Goal: Navigation & Orientation: Find specific page/section

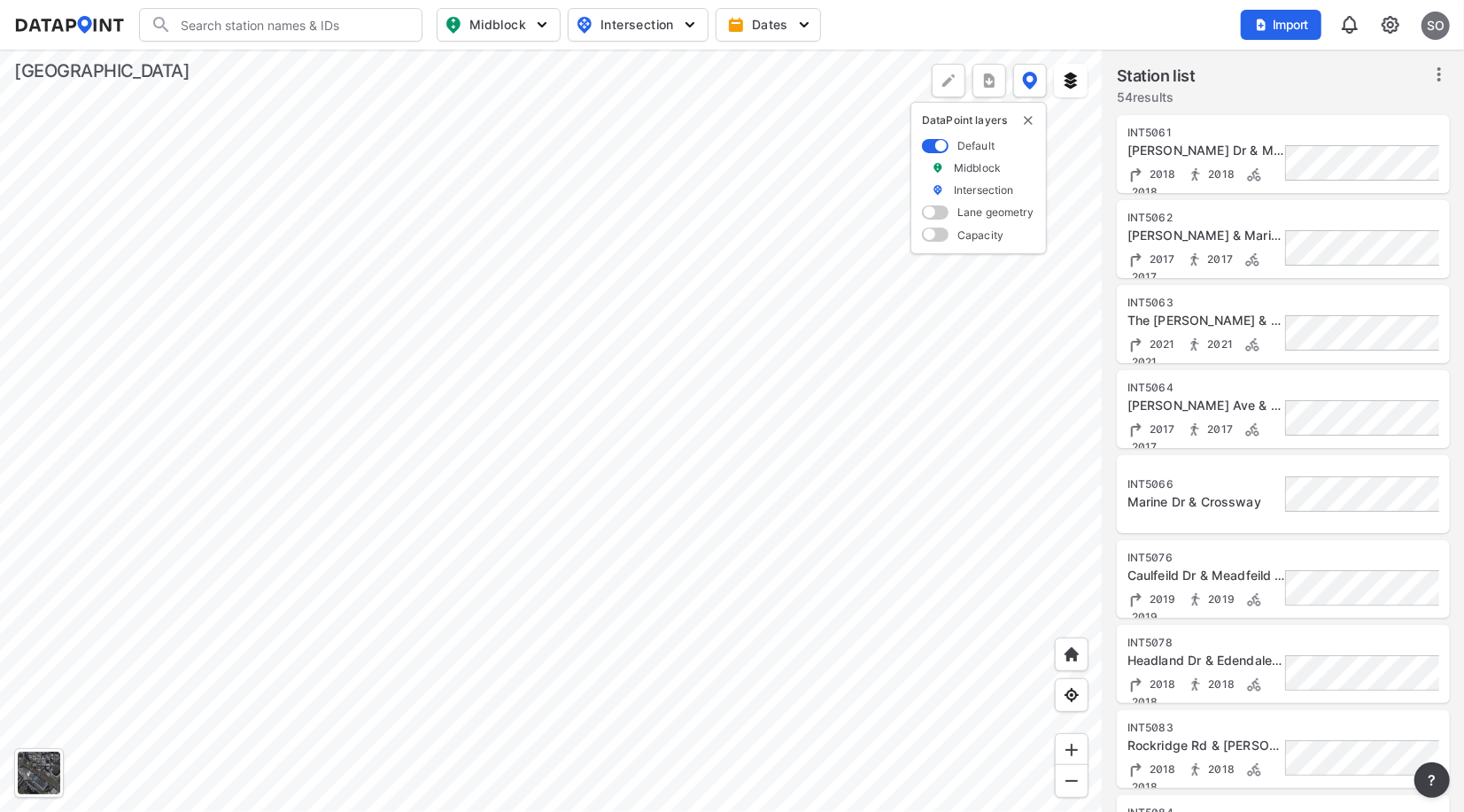
click at [790, 326] on div at bounding box center [551, 430] width 1103 height 762
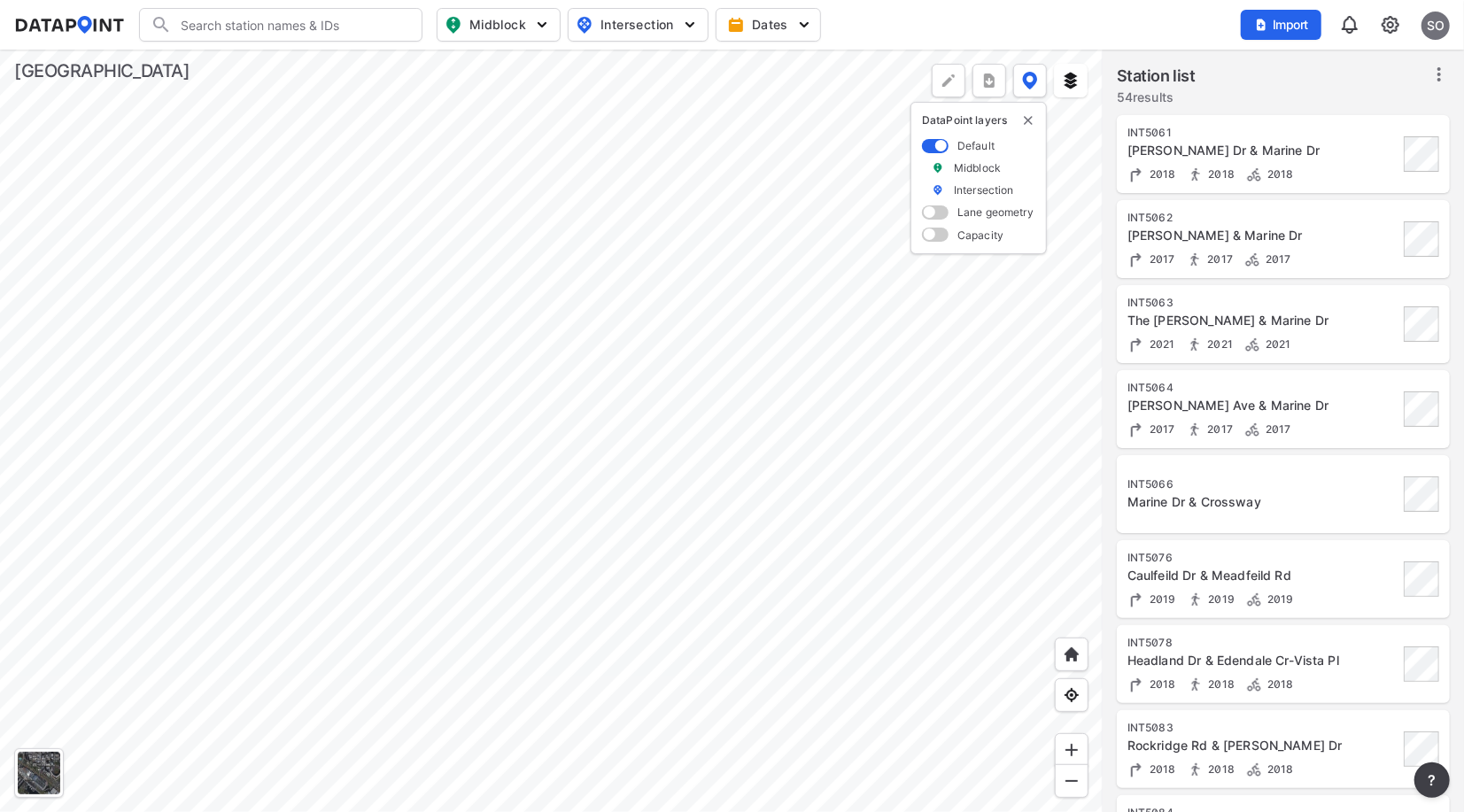
click at [857, 633] on div at bounding box center [551, 430] width 1103 height 762
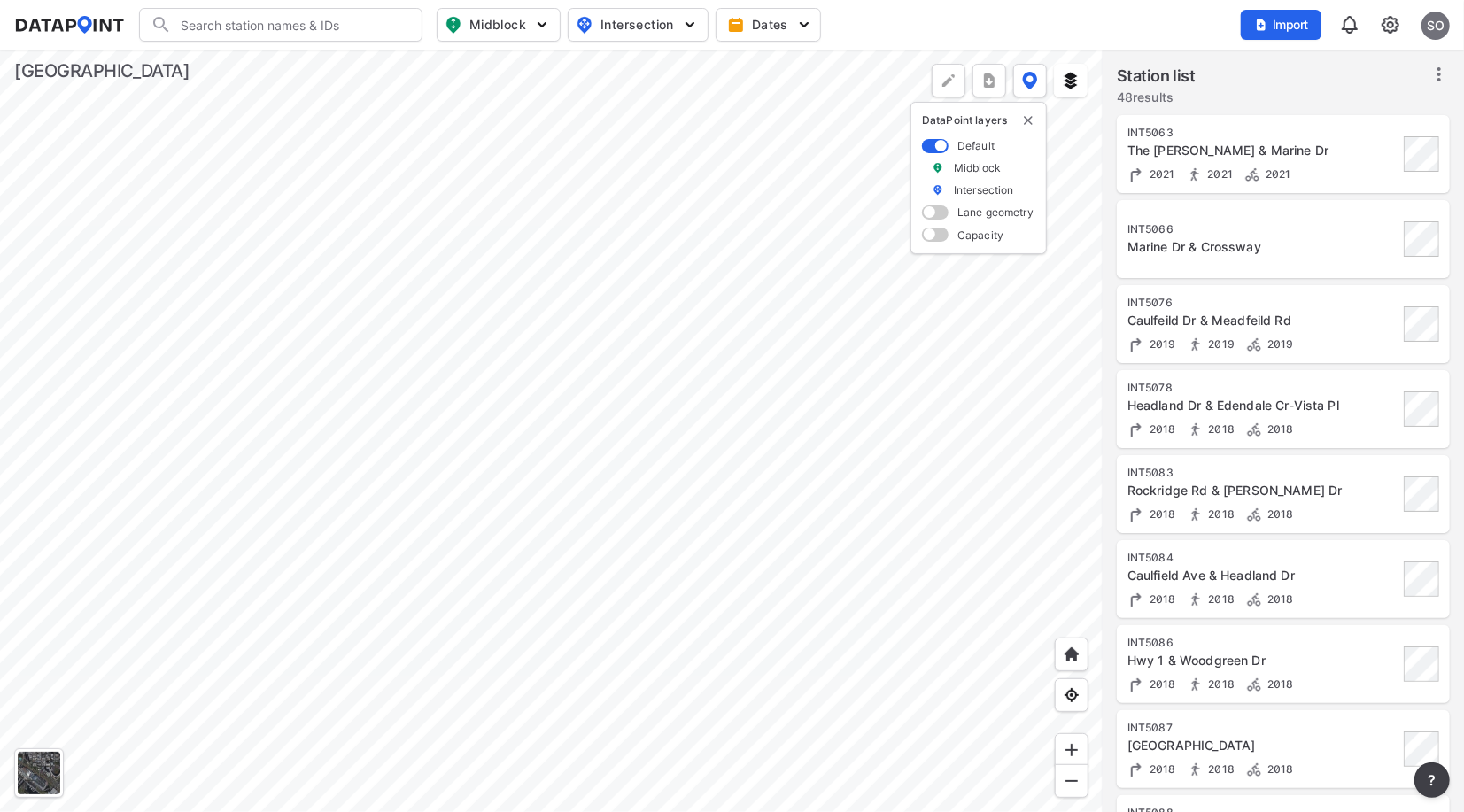
click at [572, 224] on div at bounding box center [551, 430] width 1103 height 762
click at [556, 187] on div at bounding box center [551, 430] width 1103 height 762
click at [475, 206] on div at bounding box center [551, 430] width 1103 height 762
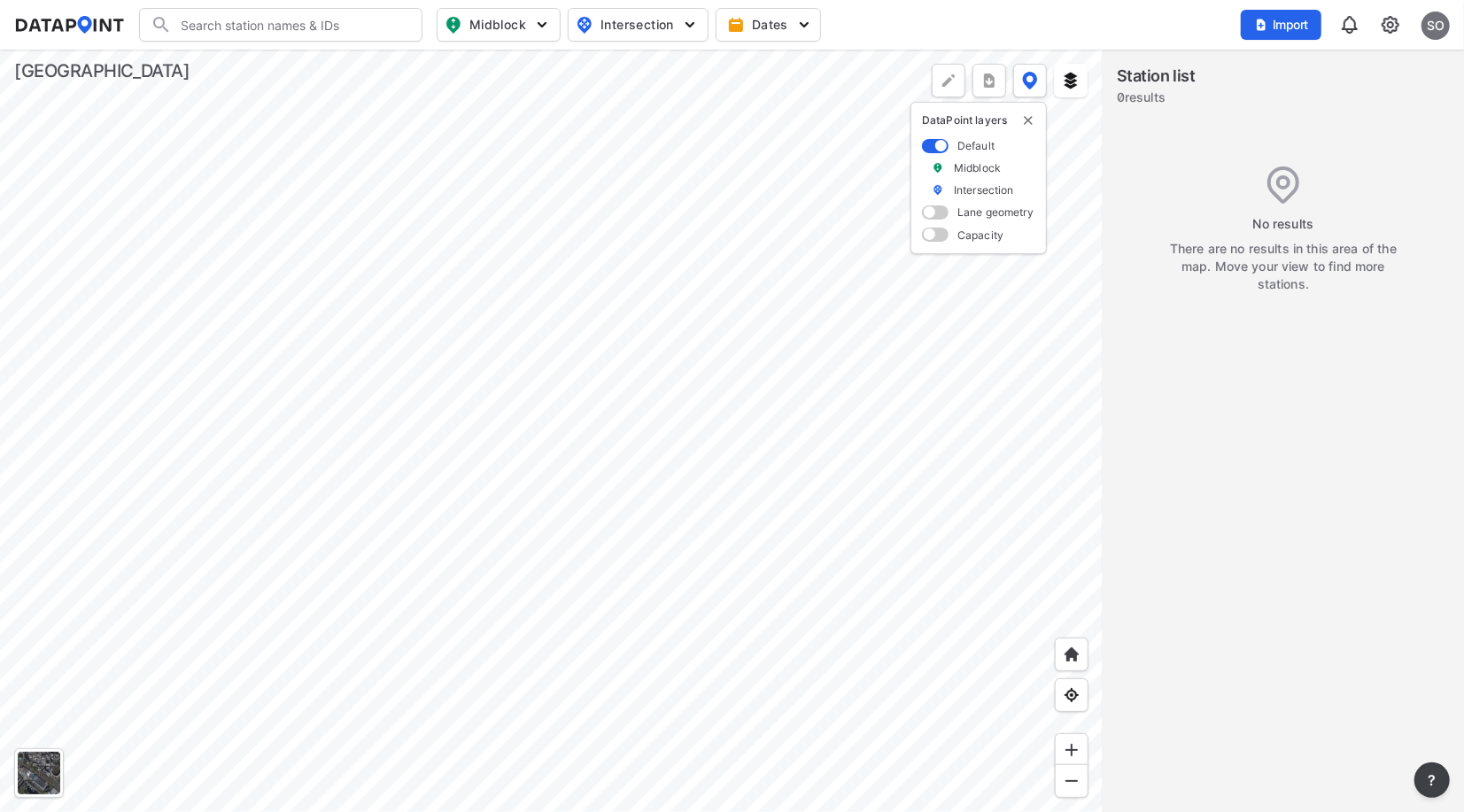
click at [638, 666] on div at bounding box center [551, 430] width 1103 height 762
click at [392, 467] on div at bounding box center [551, 430] width 1103 height 762
click at [395, 459] on div at bounding box center [551, 430] width 1103 height 762
click at [894, 457] on div at bounding box center [551, 430] width 1103 height 762
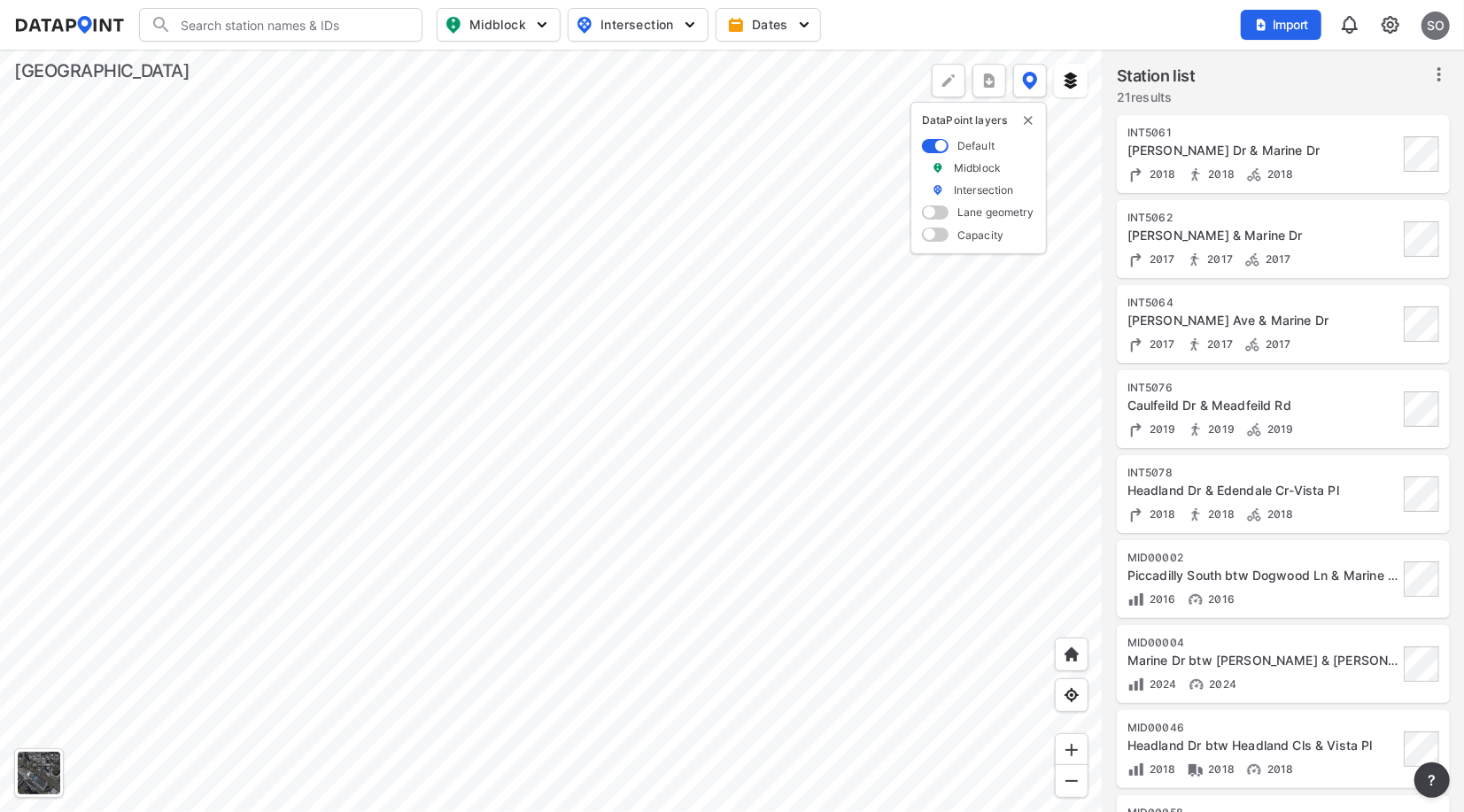
click at [893, 563] on div at bounding box center [551, 430] width 1103 height 762
click at [911, 494] on div at bounding box center [551, 430] width 1103 height 762
click at [712, 655] on div at bounding box center [551, 430] width 1103 height 762
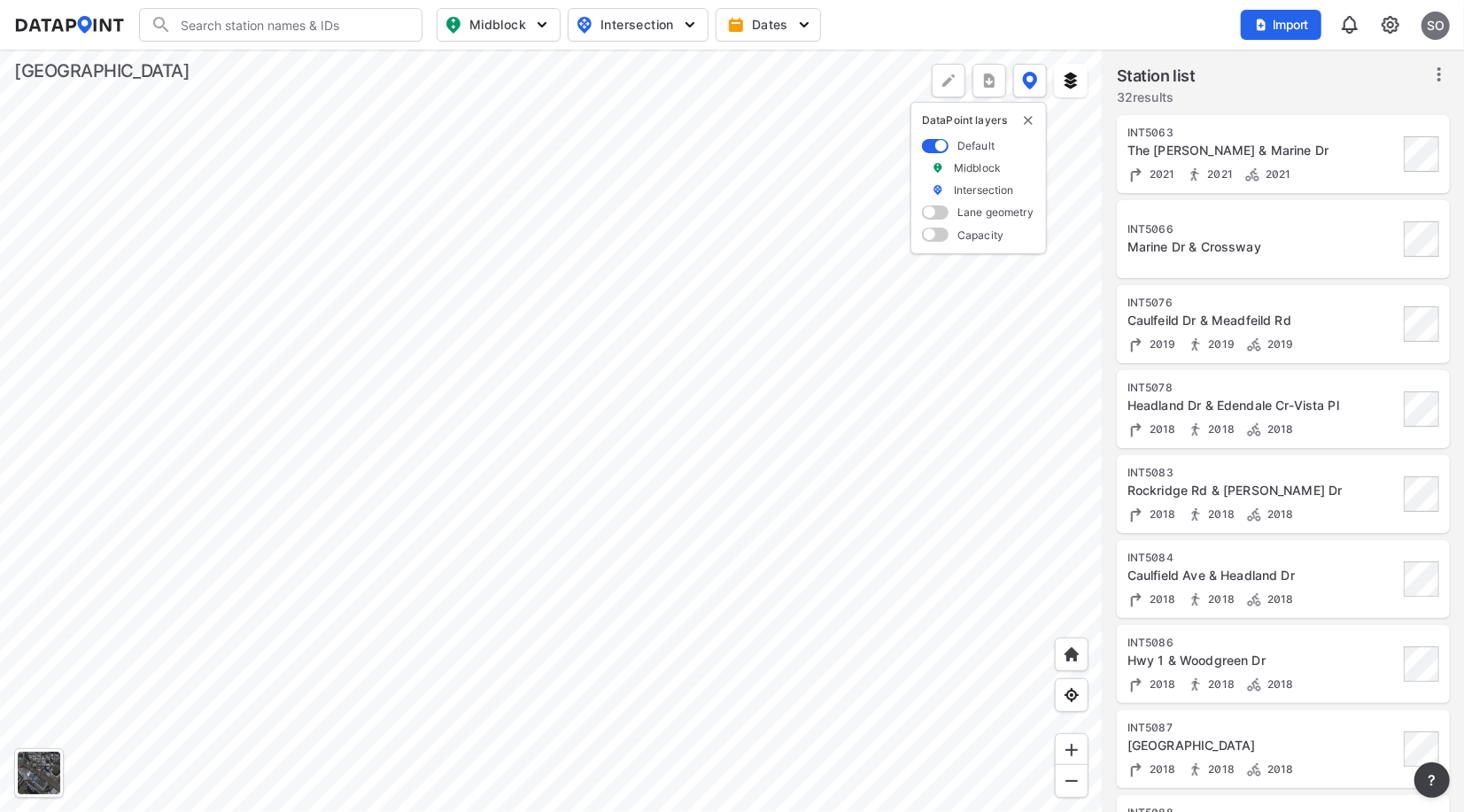
click at [506, 621] on div at bounding box center [551, 430] width 1103 height 762
click at [618, 535] on div at bounding box center [551, 430] width 1103 height 762
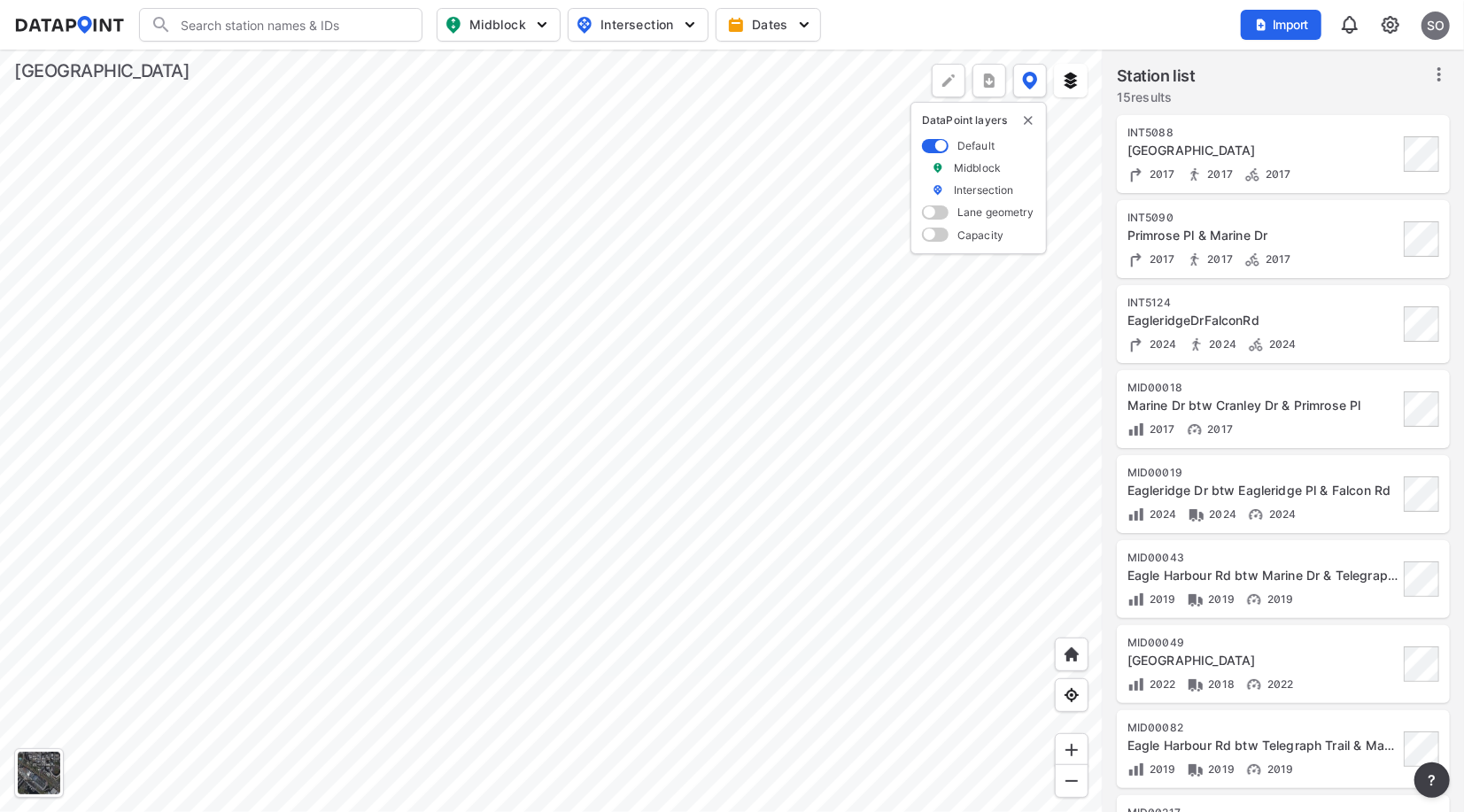
click at [962, 625] on div at bounding box center [551, 430] width 1103 height 762
click at [925, 321] on div at bounding box center [551, 430] width 1103 height 762
click at [645, 632] on div at bounding box center [551, 430] width 1103 height 762
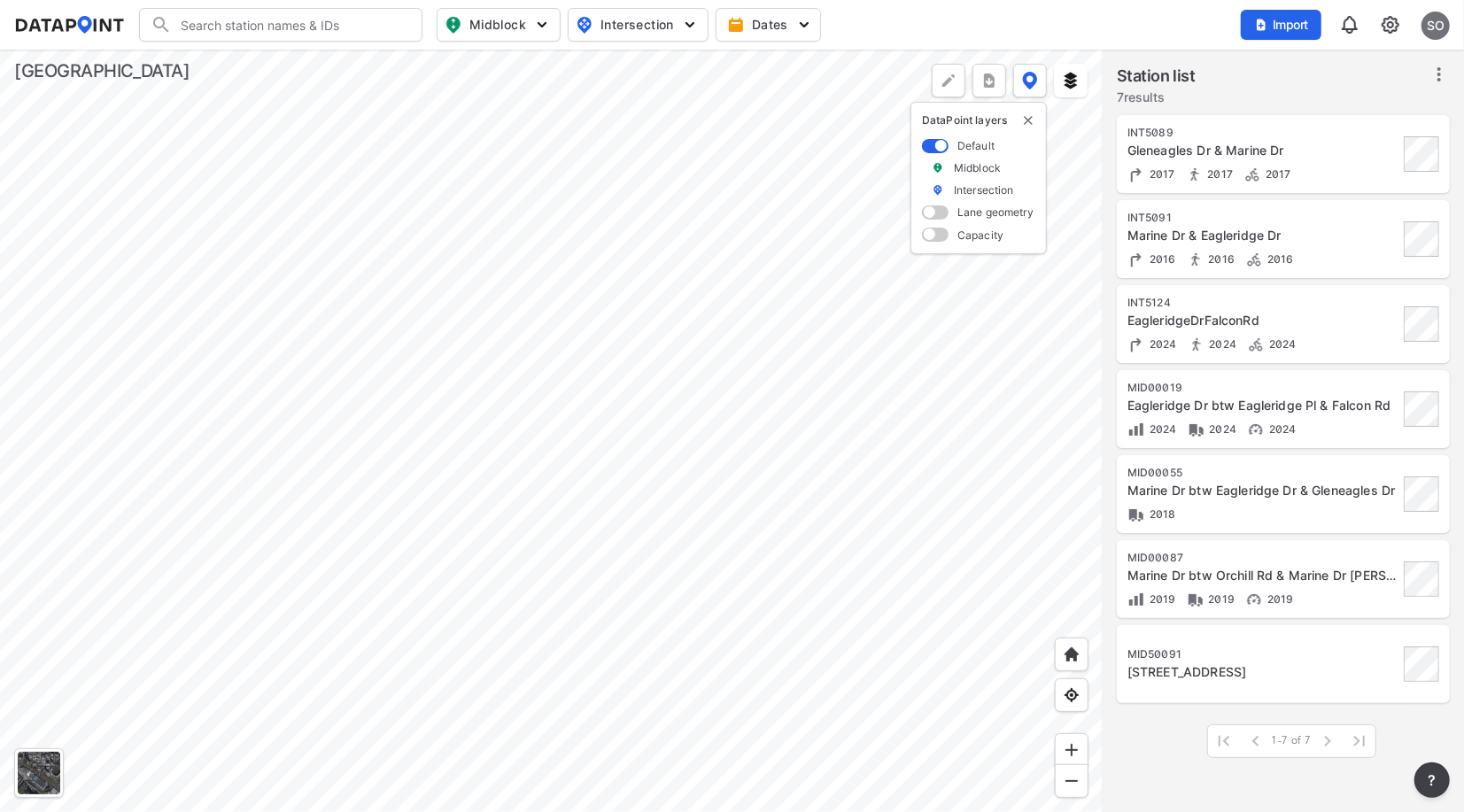
click at [647, 602] on div at bounding box center [551, 430] width 1103 height 762
click at [645, 526] on div at bounding box center [551, 430] width 1103 height 762
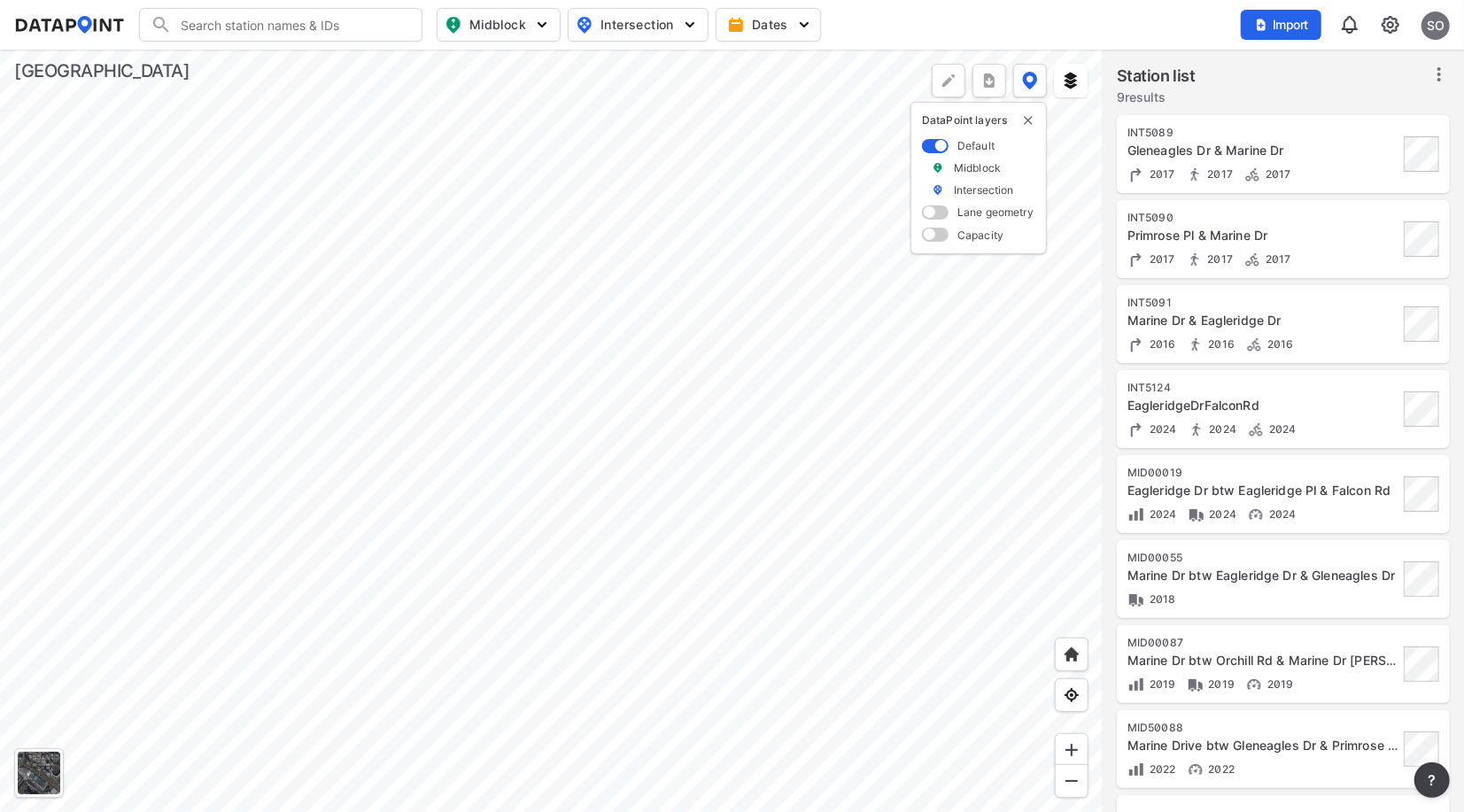
click at [659, 181] on div at bounding box center [551, 430] width 1103 height 762
click at [604, 193] on div at bounding box center [551, 430] width 1103 height 762
click at [488, 338] on div at bounding box center [551, 430] width 1103 height 762
